Goal: Information Seeking & Learning: Check status

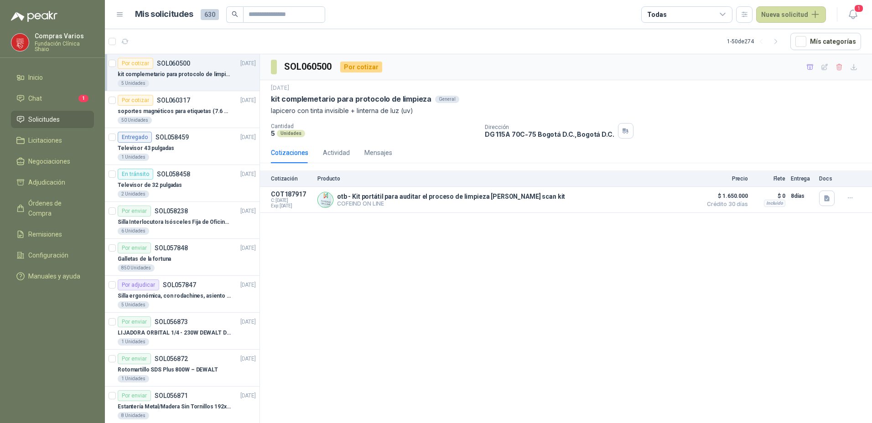
click at [509, 372] on div "SOL060500 Por cotizar [DATE] kit complemetario para protocolo de limpieza Gener…" at bounding box center [566, 240] width 612 height 372
click at [160, 115] on p "soportes magnéticos para etiquetas (7.6 cm x 12.6 cm)" at bounding box center [175, 111] width 114 height 9
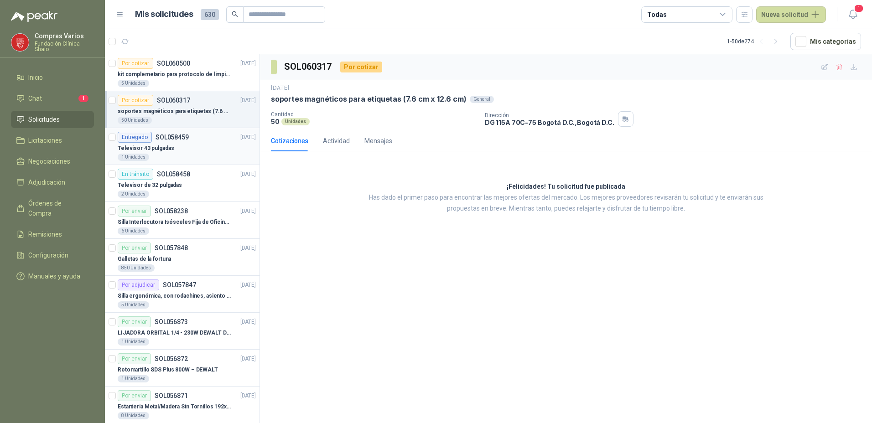
click at [164, 152] on p "Televisor 43 pulgadas" at bounding box center [146, 148] width 56 height 9
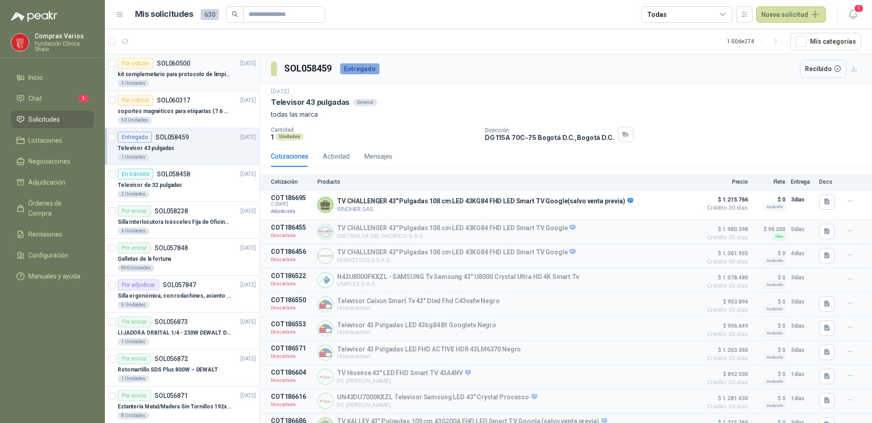
click at [169, 71] on p "kit complemetario para protocolo de limpieza" at bounding box center [175, 74] width 114 height 9
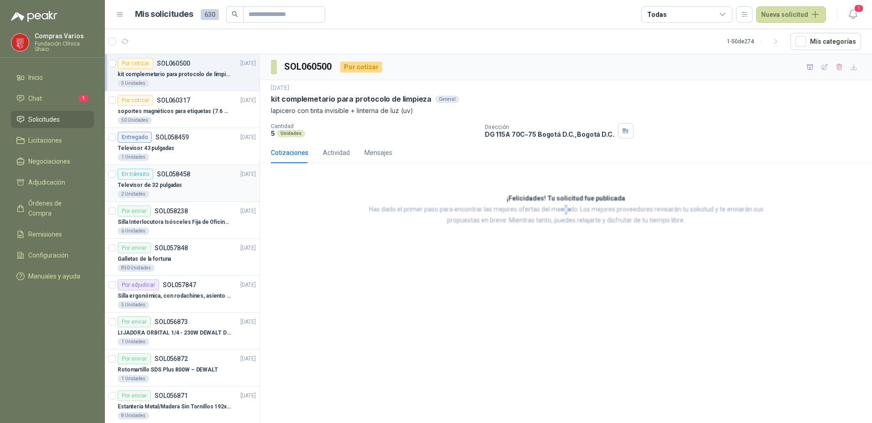
click at [200, 196] on div "2 Unidades" at bounding box center [187, 194] width 138 height 7
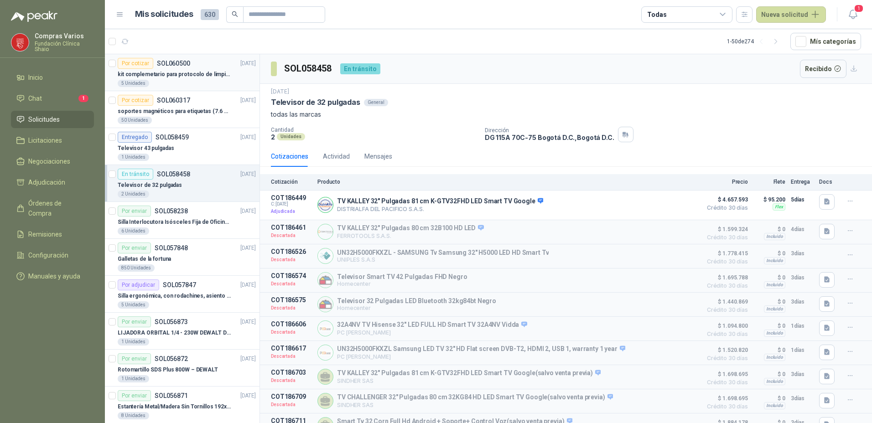
click at [178, 81] on div "5 Unidades" at bounding box center [187, 83] width 138 height 7
